Goal: Task Accomplishment & Management: Use online tool/utility

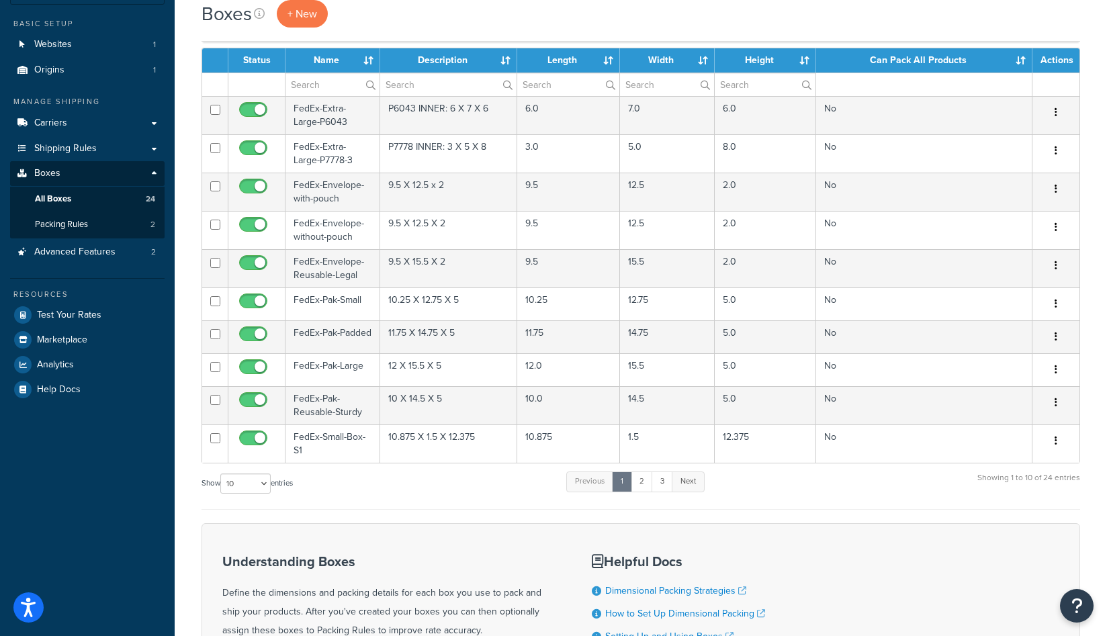
scroll to position [101, 0]
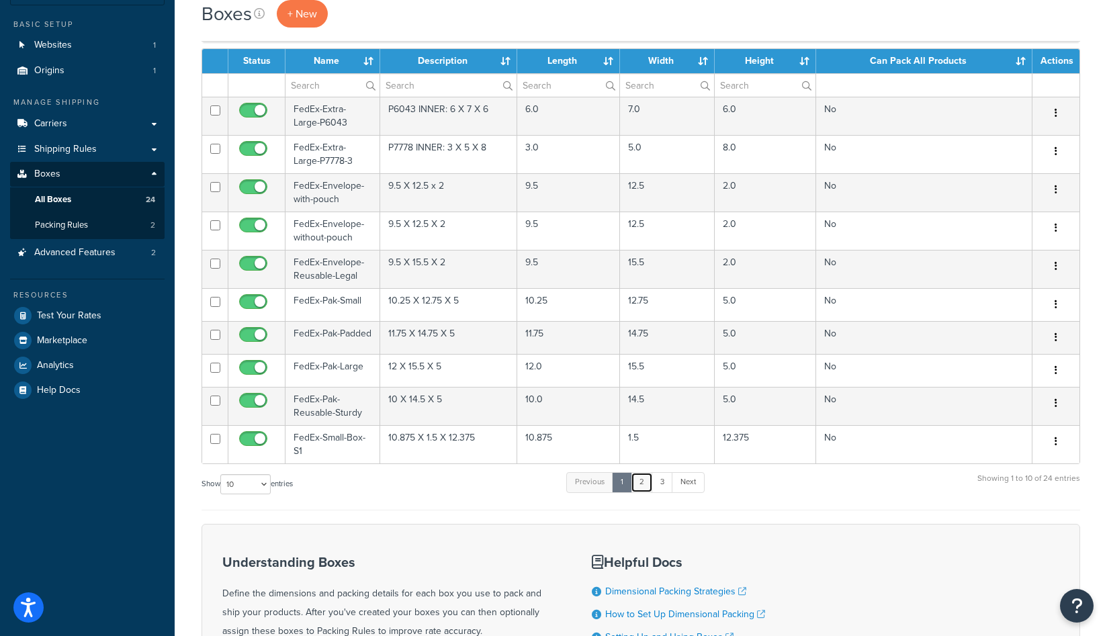
click at [644, 487] on link "2" at bounding box center [641, 482] width 22 height 20
click at [248, 491] on select "10 15 25 50 100 1000" at bounding box center [245, 484] width 50 height 20
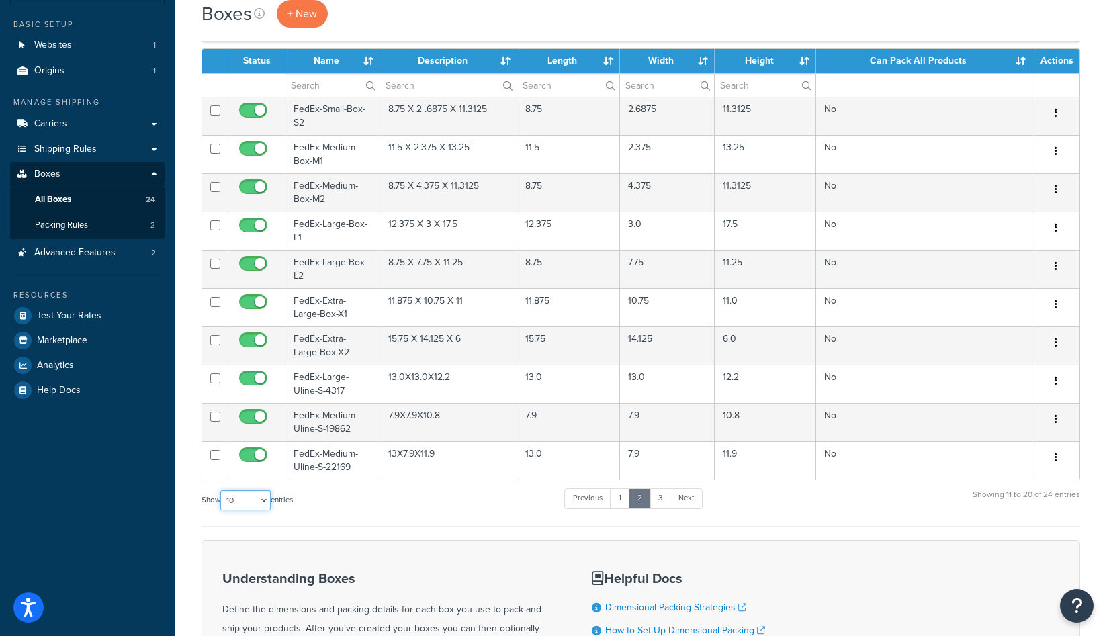
select select "25"
click at [222, 491] on select "10 15 25 50 100 1000" at bounding box center [245, 500] width 50 height 20
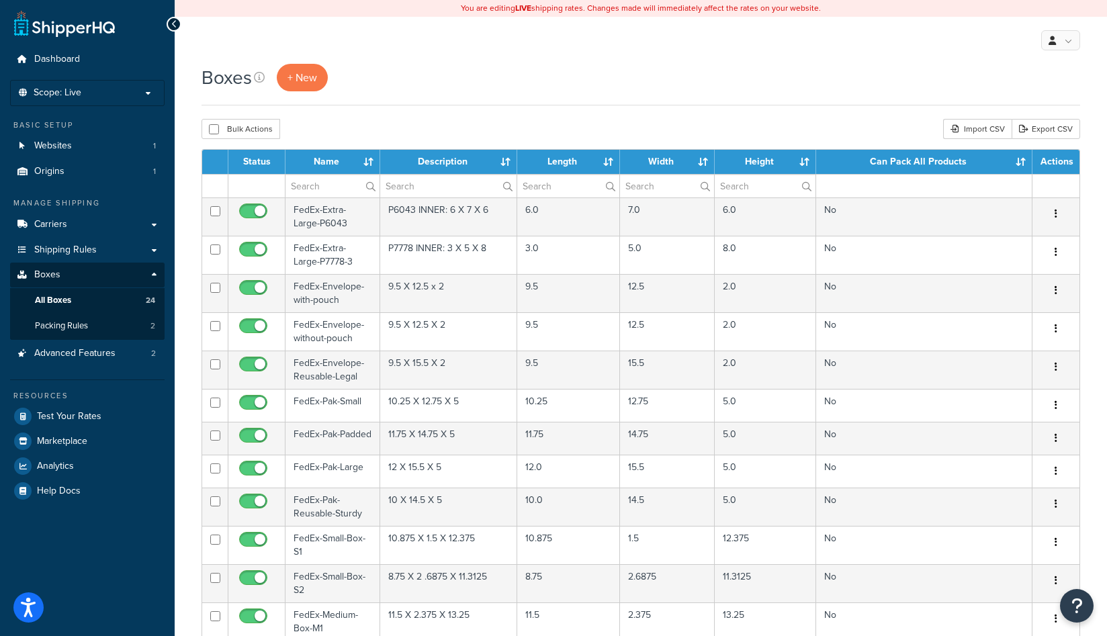
click at [508, 103] on div "Boxes + New" at bounding box center [640, 85] width 878 height 42
click at [219, 134] on button "Bulk Actions" at bounding box center [240, 129] width 79 height 20
checkbox input "true"
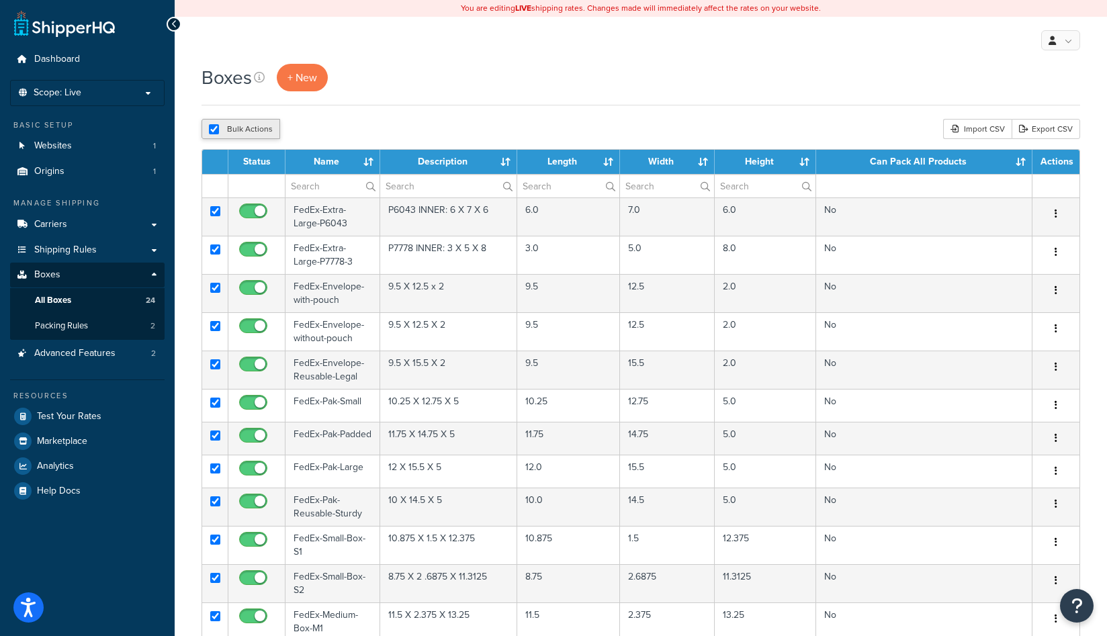
checkbox input "true"
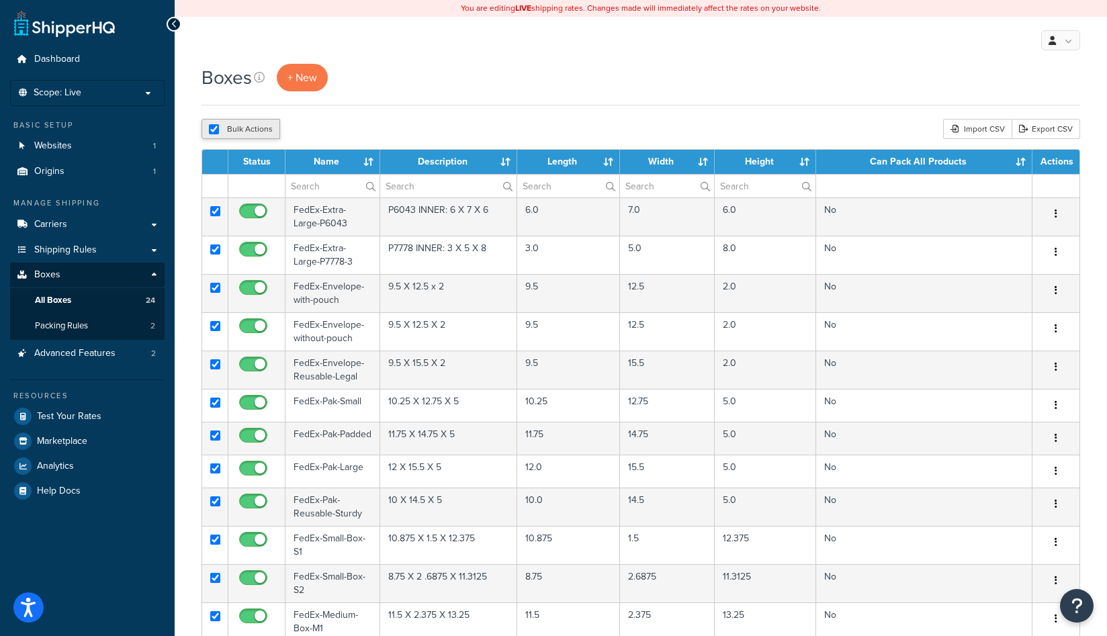
checkbox input "true"
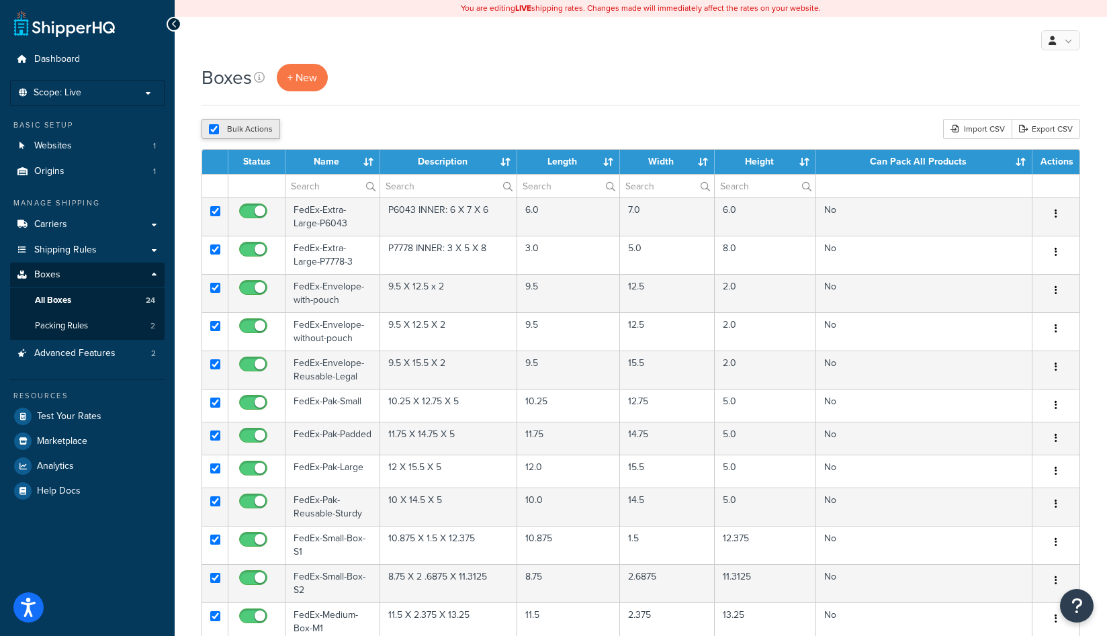
checkbox input "true"
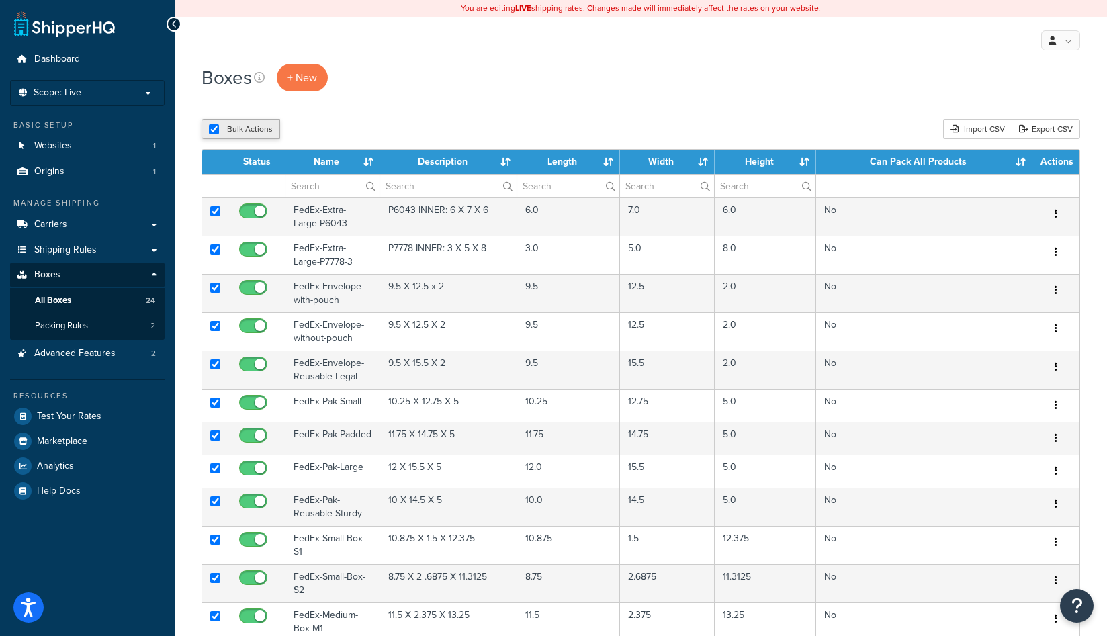
checkbox input "true"
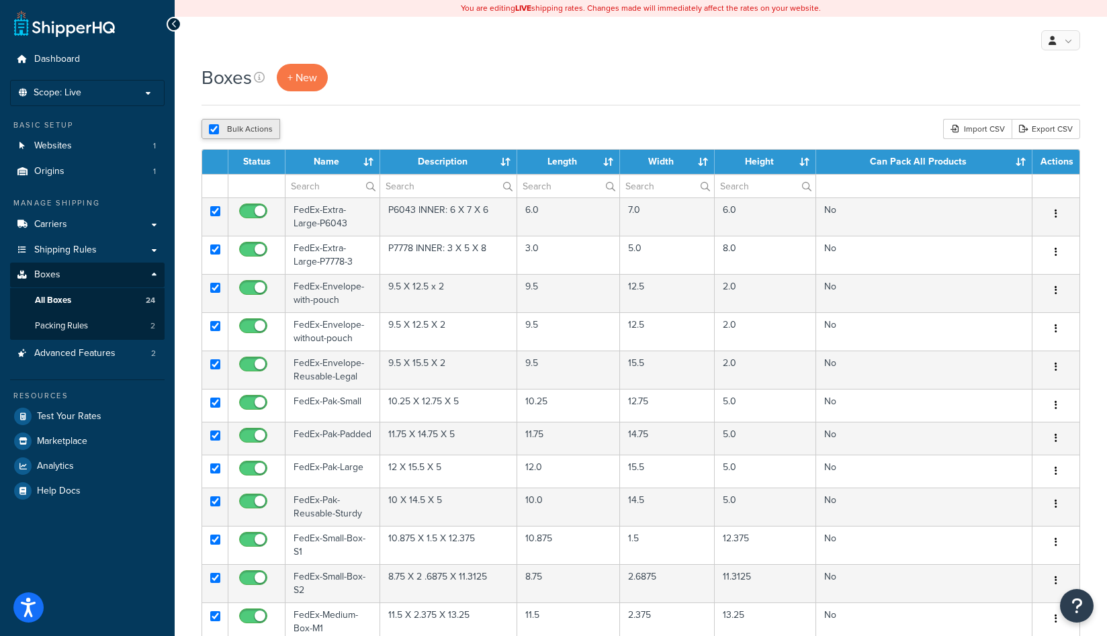
checkbox input "true"
click at [1045, 134] on link "Export CSV" at bounding box center [1045, 129] width 68 height 20
